Goal: Task Accomplishment & Management: Manage account settings

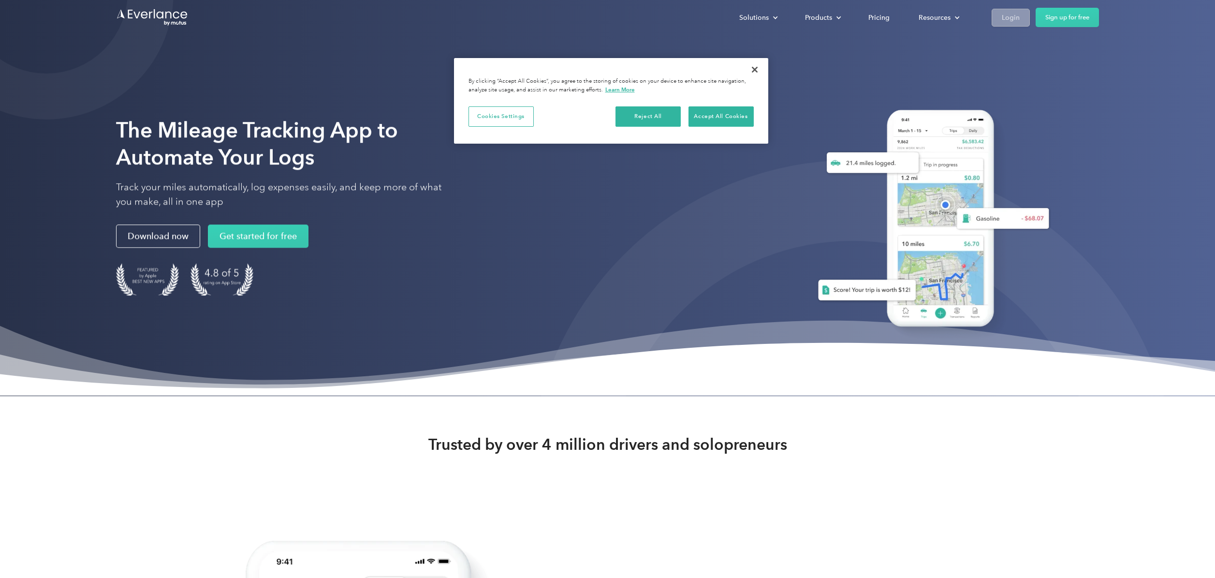
click at [1009, 17] on div "Login" at bounding box center [1011, 18] width 18 height 12
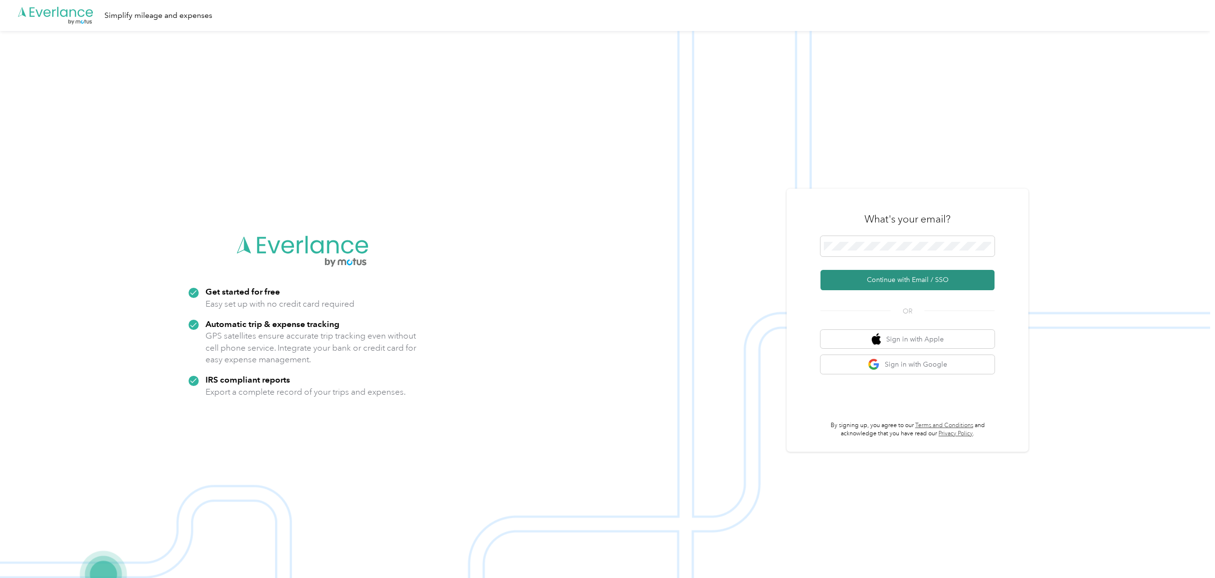
click at [918, 278] on button "Continue with Email / SSO" at bounding box center [907, 280] width 174 height 20
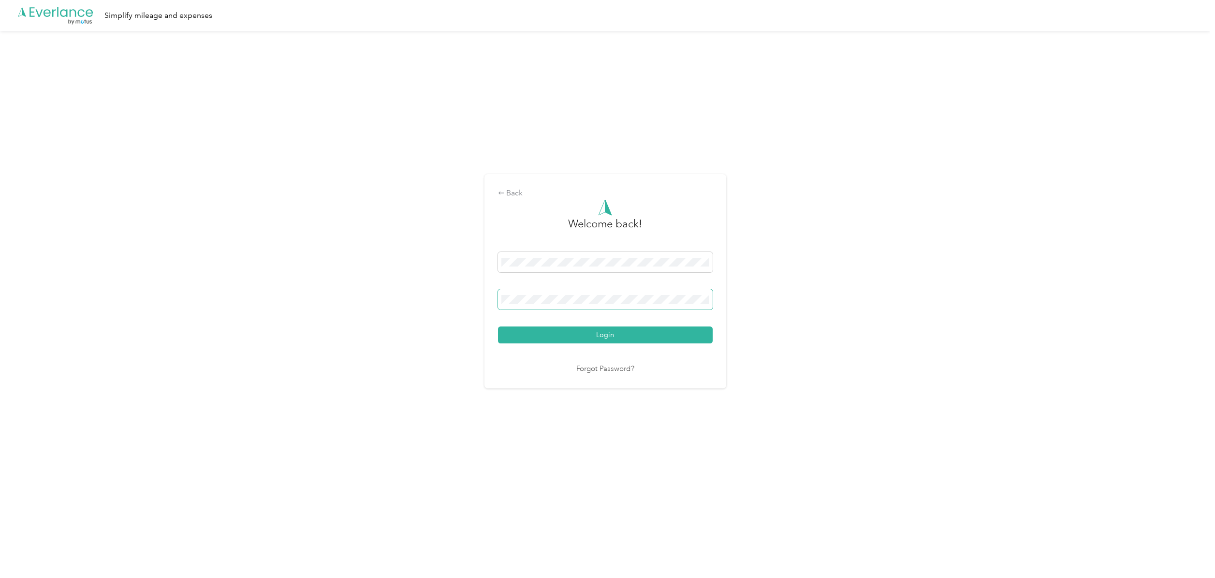
click at [534, 308] on span at bounding box center [605, 299] width 215 height 20
click at [552, 328] on button "Login" at bounding box center [605, 334] width 215 height 17
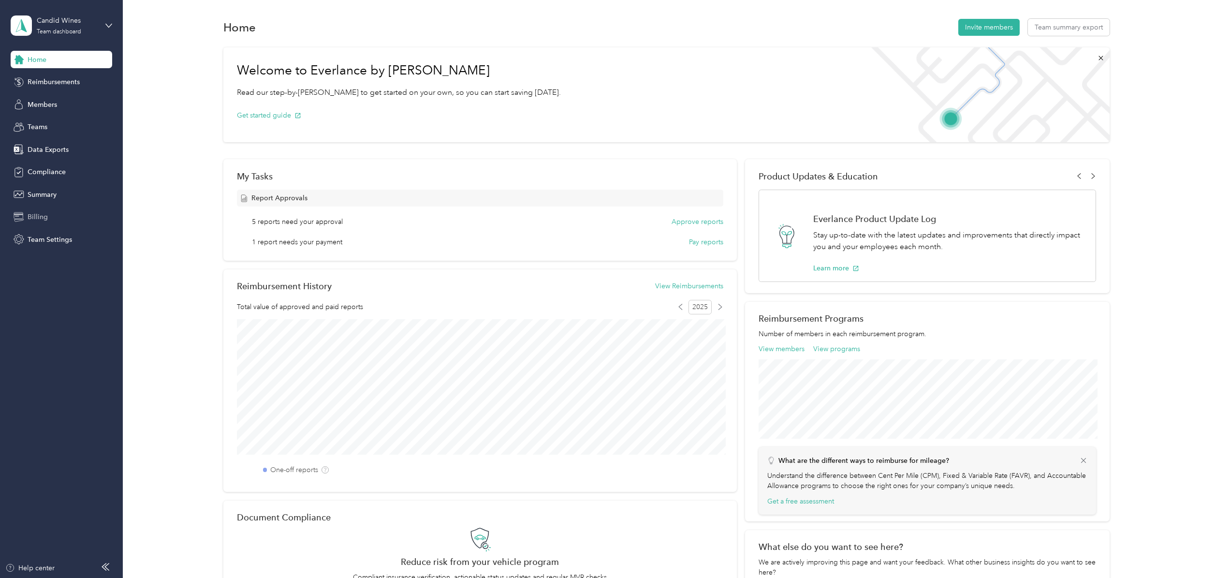
click at [39, 218] on span "Billing" at bounding box center [38, 217] width 20 height 10
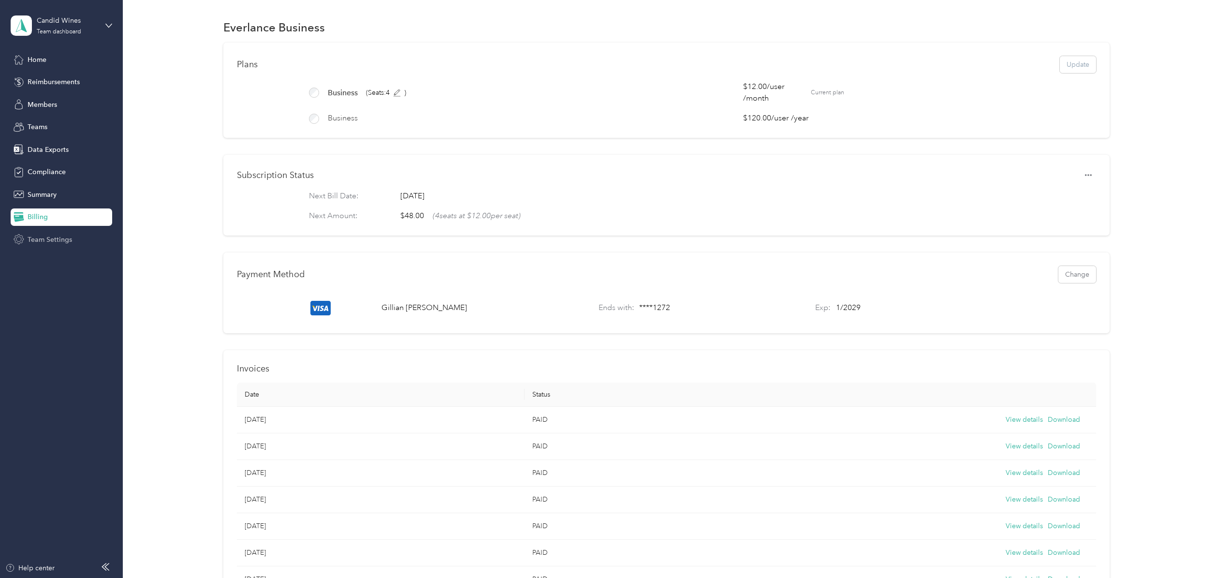
click at [60, 239] on span "Team Settings" at bounding box center [50, 239] width 44 height 10
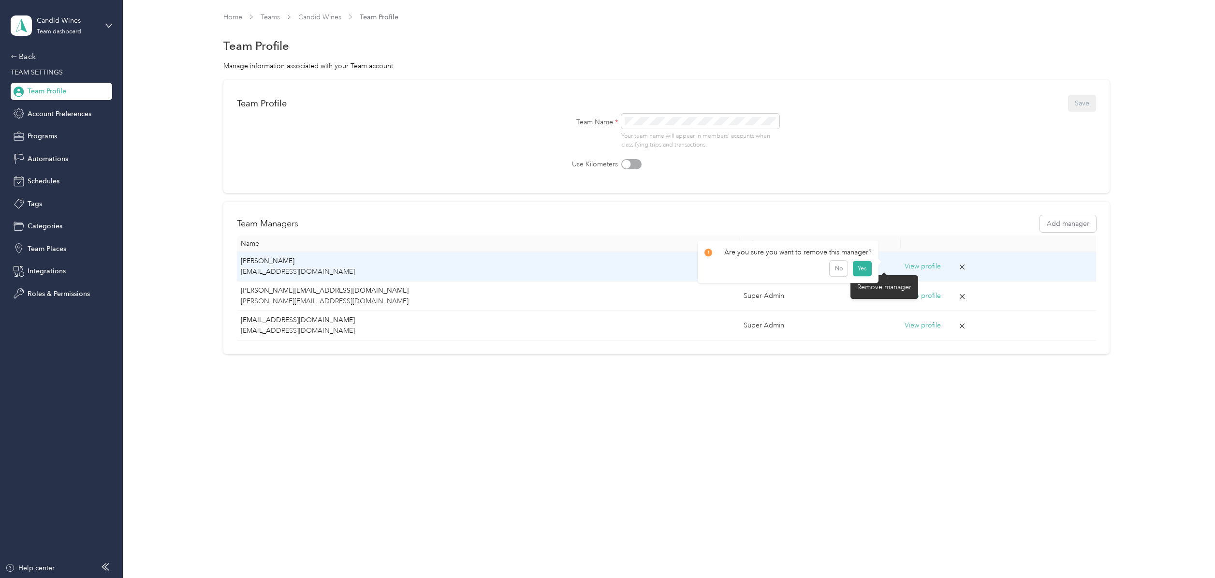
click at [960, 268] on icon at bounding box center [962, 266] width 5 height 5
click at [864, 273] on button "Yes" at bounding box center [862, 272] width 19 height 15
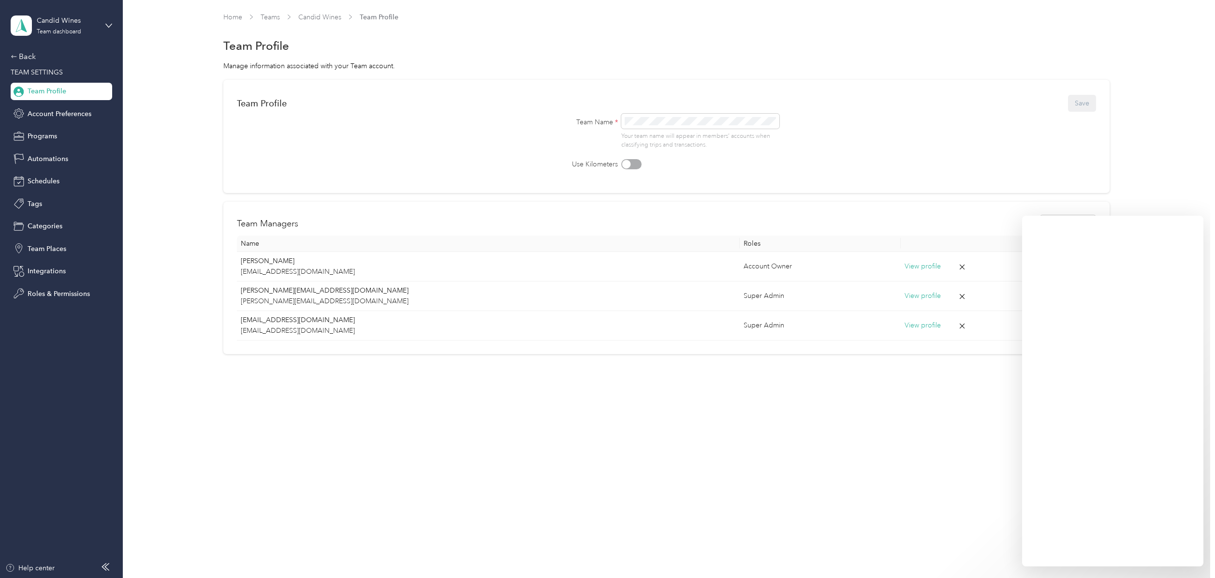
click at [672, 406] on div "Home Teams Candid Wines Team Profile Team Profile Manage information associated…" at bounding box center [666, 203] width 1087 height 406
click at [750, 387] on div "Home Teams Candid Wines Team Profile Team Profile Manage information associated…" at bounding box center [666, 203] width 1087 height 406
click at [656, 439] on div "Home Teams Candid Wines Team Profile Team Profile Manage information associated…" at bounding box center [666, 289] width 1087 height 578
